Goal: Book appointment/travel/reservation

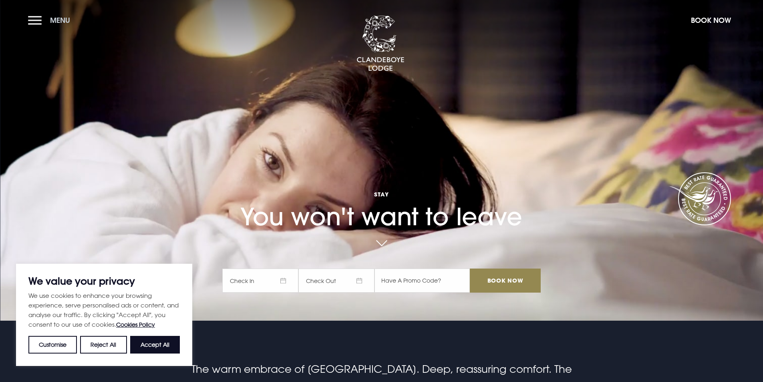
click at [64, 19] on span "Menu" at bounding box center [60, 20] width 20 height 9
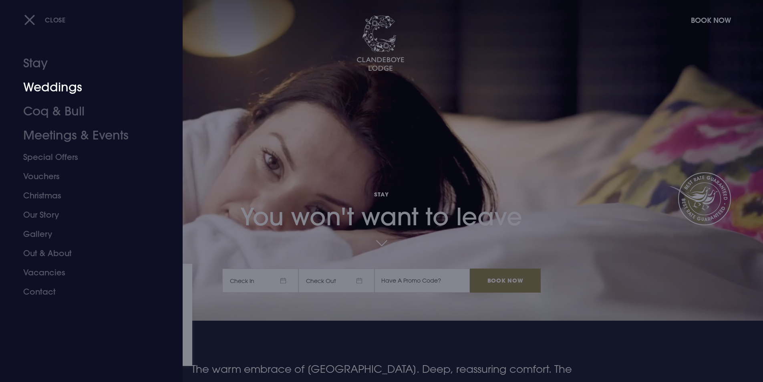
click at [60, 89] on link "Weddings" at bounding box center [86, 87] width 127 height 24
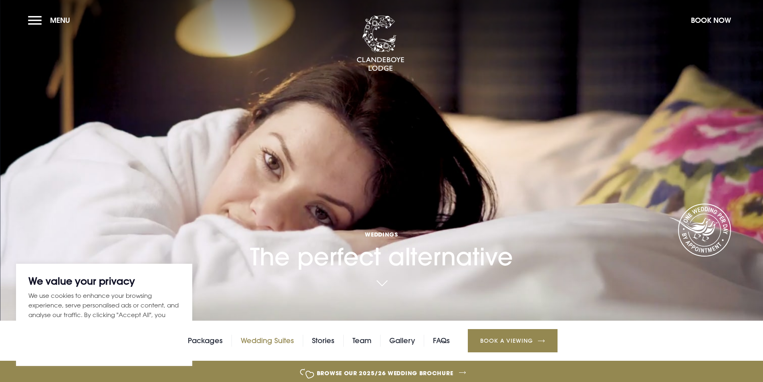
click at [265, 342] on link "Wedding Suites" at bounding box center [267, 340] width 53 height 12
